Goal: Purchase product/service

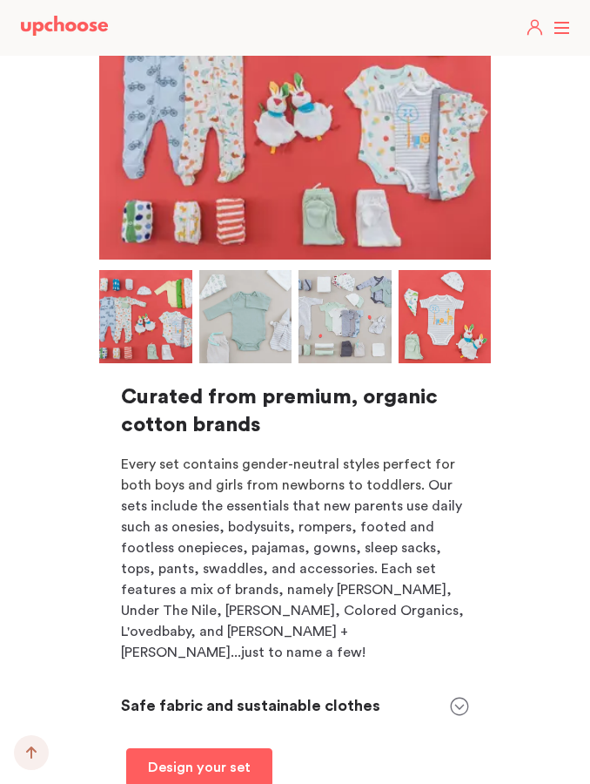
scroll to position [10821, 0]
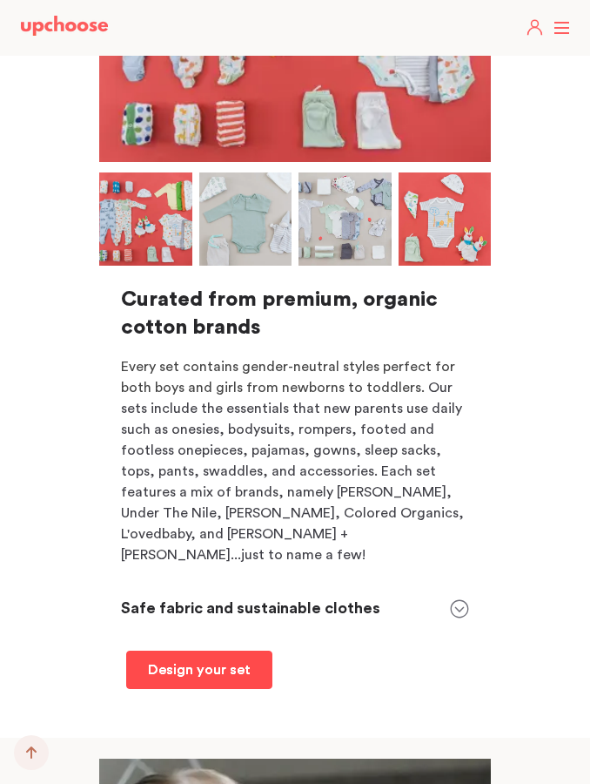
click at [218, 659] on p "Design your set" at bounding box center [199, 669] width 103 height 21
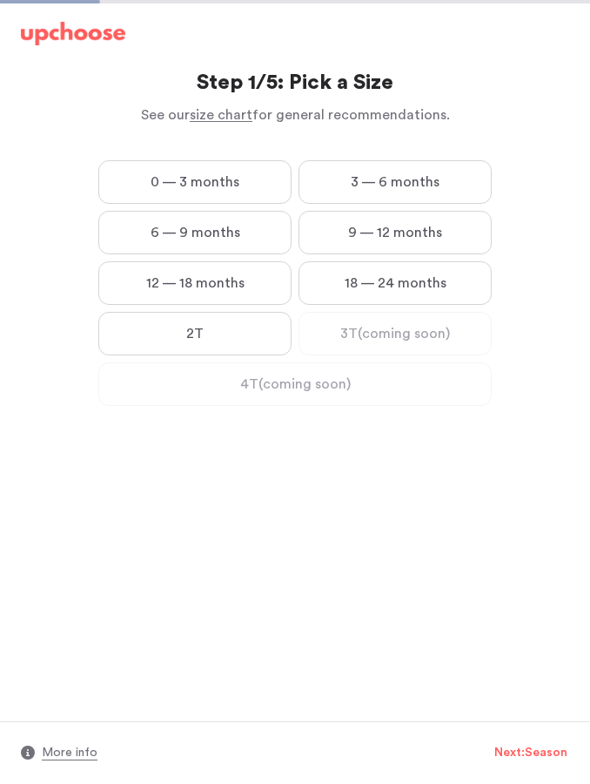
click at [231, 173] on label "0 — 3 months" at bounding box center [194, 182] width 193 height 44
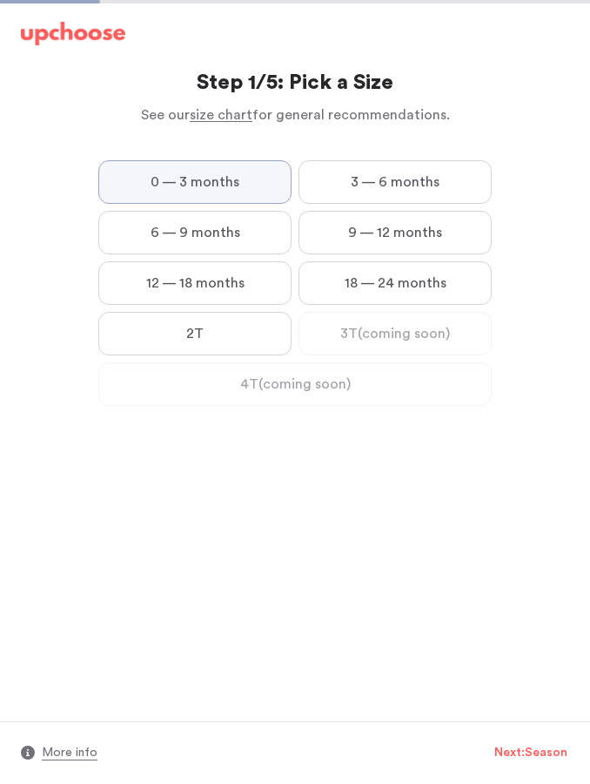
click at [0, 0] on months "0 — 3 months" at bounding box center [0, 0] width 0 height 0
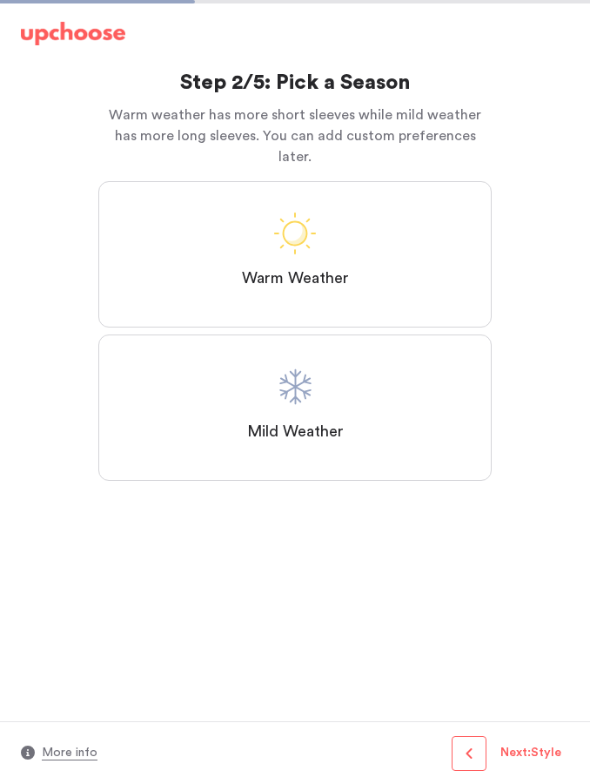
click at [400, 238] on label "Warm Weather" at bounding box center [295, 254] width 394 height 146
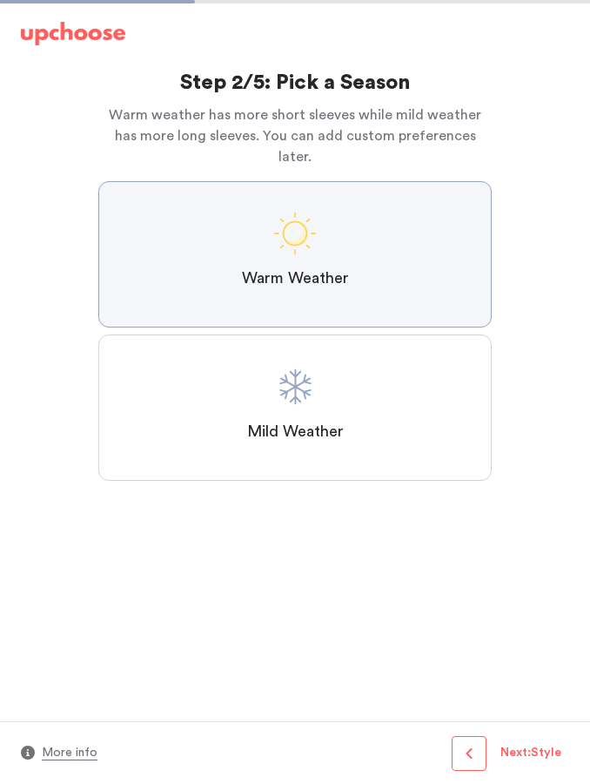
click at [0, 0] on Weather "Warm Weather" at bounding box center [0, 0] width 0 height 0
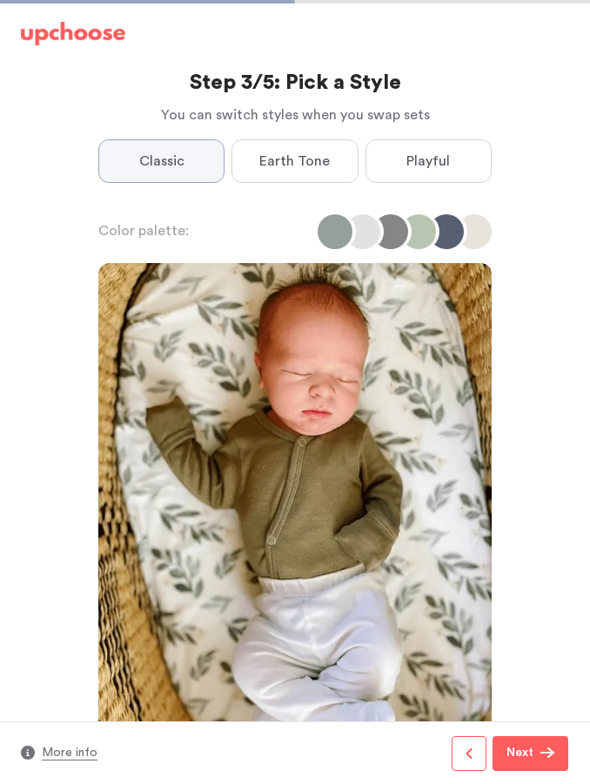
click at [441, 155] on span "Playful" at bounding box center [429, 161] width 44 height 21
click at [0, 0] on input "Playful" at bounding box center [0, 0] width 0 height 0
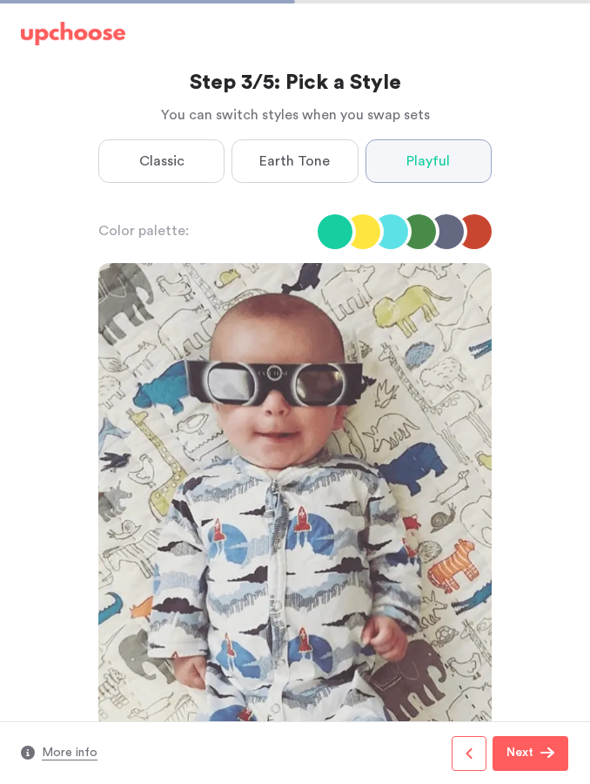
click at [296, 155] on span "Earth Tone" at bounding box center [294, 161] width 71 height 21
click at [0, 0] on Tone "Earth Tone" at bounding box center [0, 0] width 0 height 0
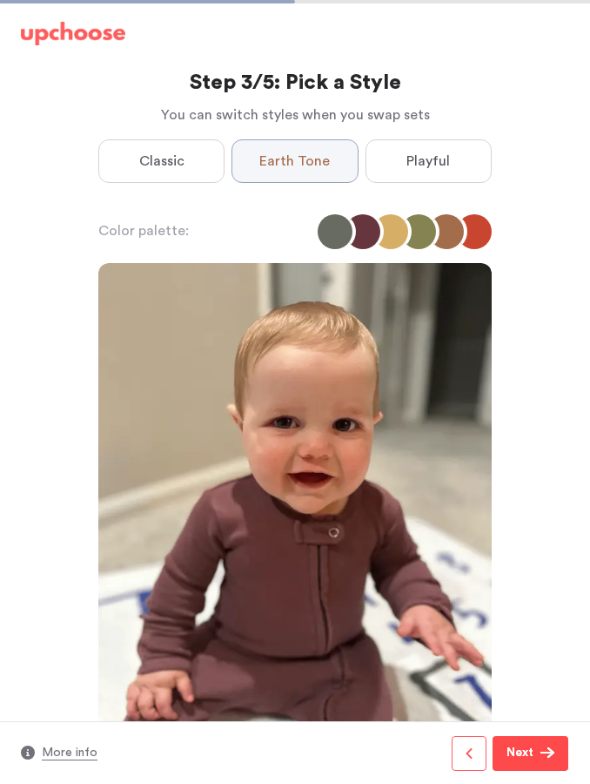
click at [542, 758] on span "button" at bounding box center [548, 752] width 14 height 14
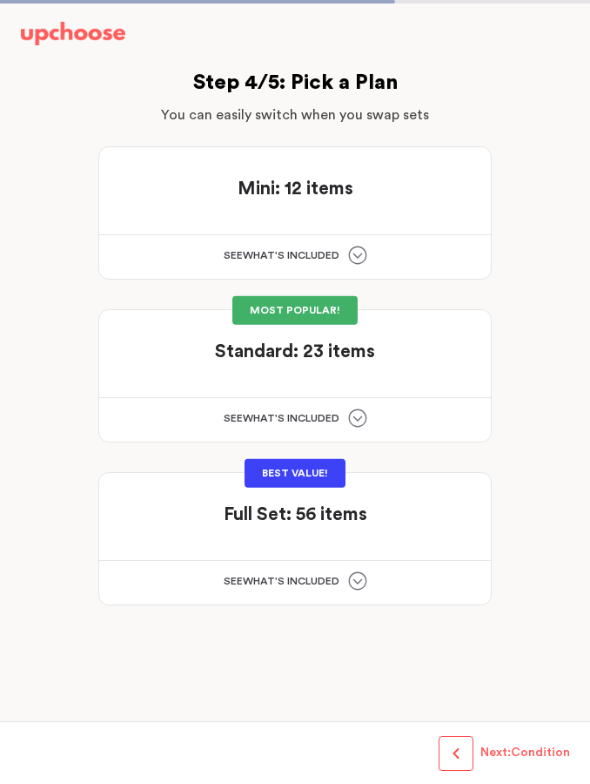
click at [359, 414] on icon at bounding box center [357, 417] width 19 height 19
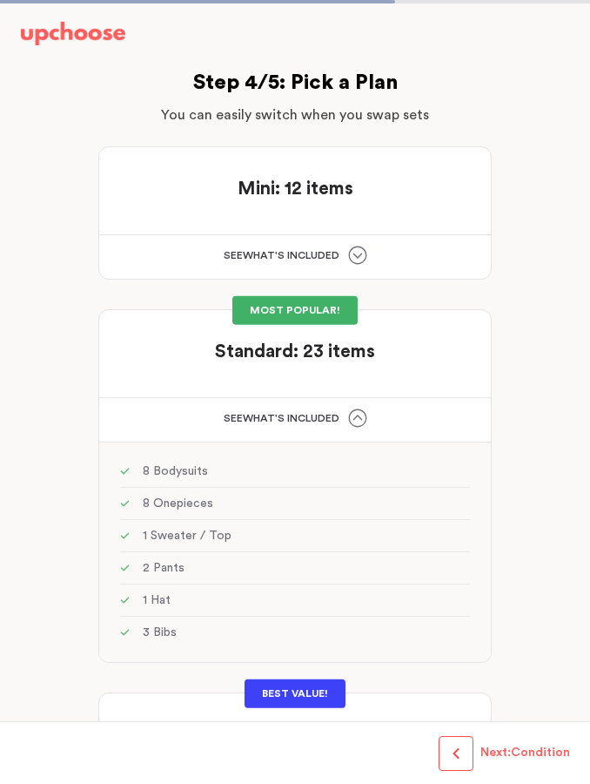
click at [423, 371] on div at bounding box center [295, 370] width 350 height 12
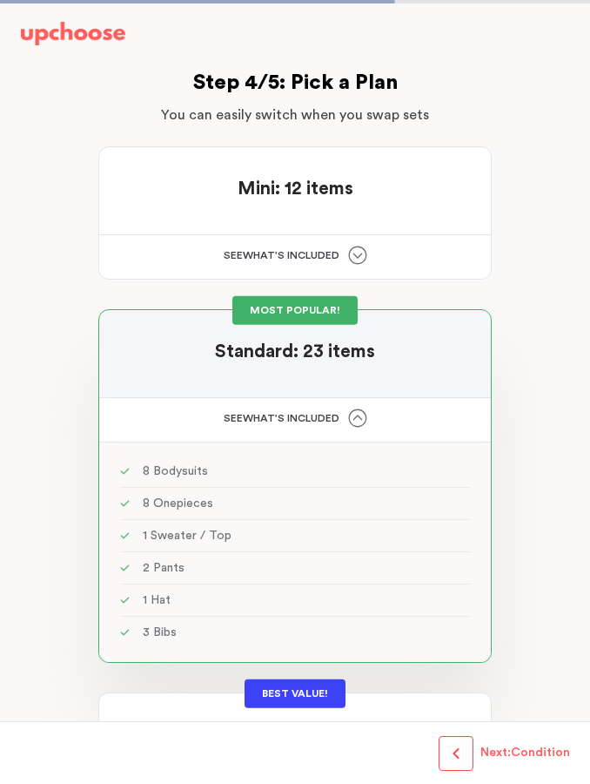
scroll to position [63, 0]
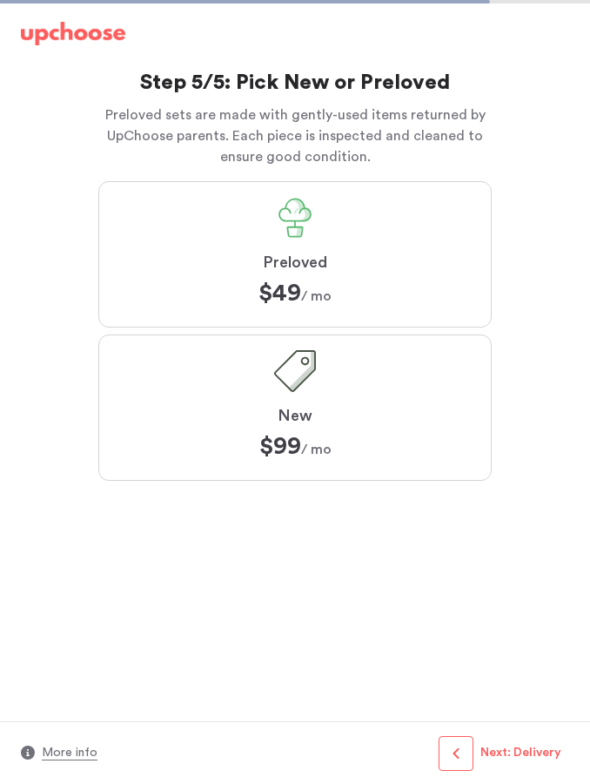
click at [459, 278] on label "Preloved $49 $49 / mo" at bounding box center [295, 254] width 394 height 146
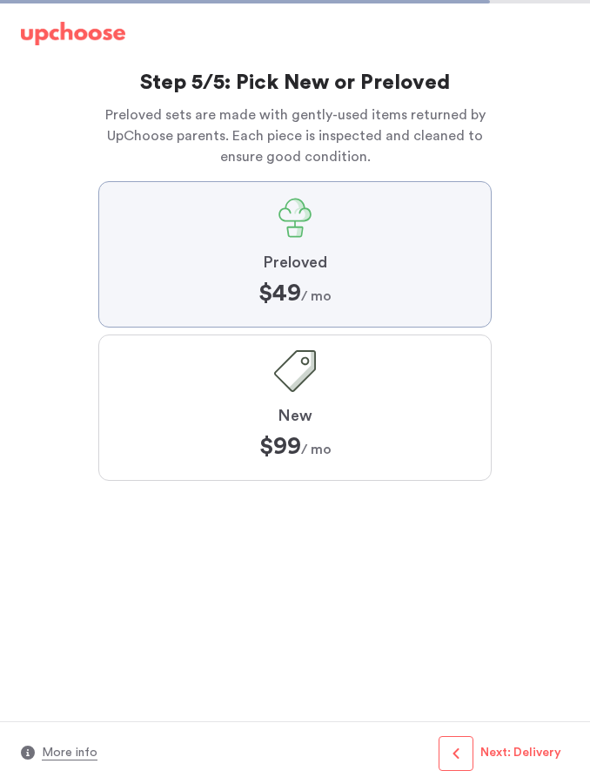
click at [0, 0] on input "Preloved $49 $49 / mo" at bounding box center [0, 0] width 0 height 0
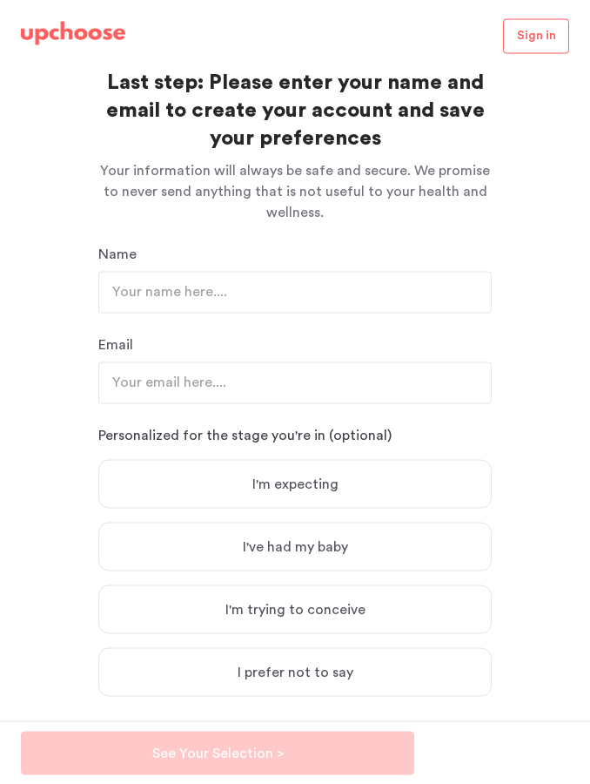
scroll to position [70, 0]
click at [399, 460] on label "I'm expecting" at bounding box center [295, 484] width 394 height 49
click at [0, 0] on input "I'm expecting" at bounding box center [0, 0] width 0 height 0
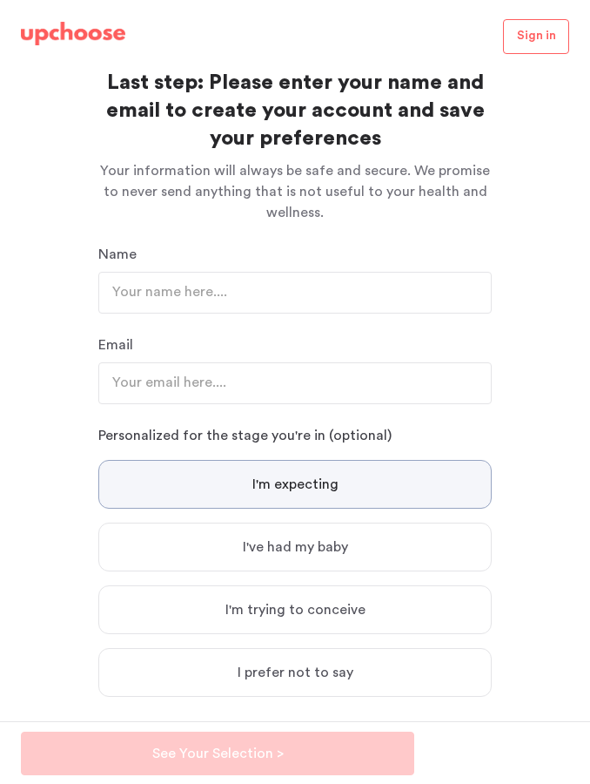
scroll to position [0, 0]
click at [425, 293] on input "text" at bounding box center [295, 293] width 394 height 42
